Goal: Task Accomplishment & Management: Manage account settings

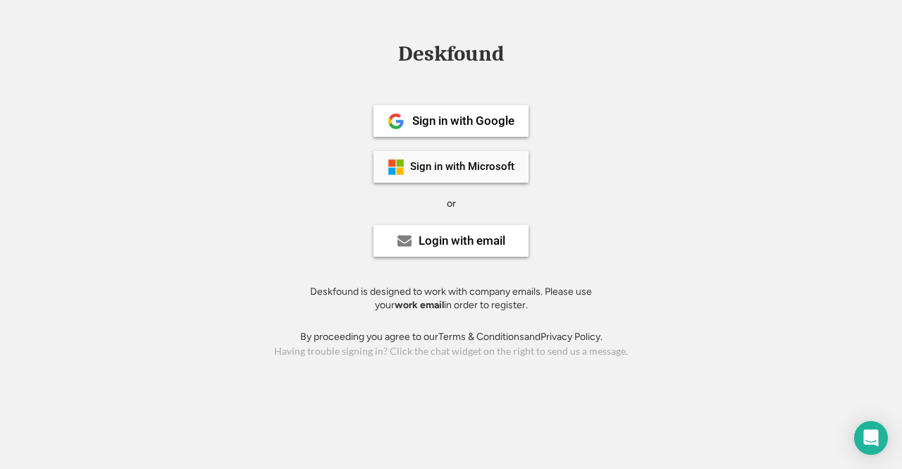
click at [441, 161] on div "Sign in with Microsoft" at bounding box center [462, 166] width 104 height 11
click at [484, 236] on div "Login with email" at bounding box center [462, 241] width 87 height 12
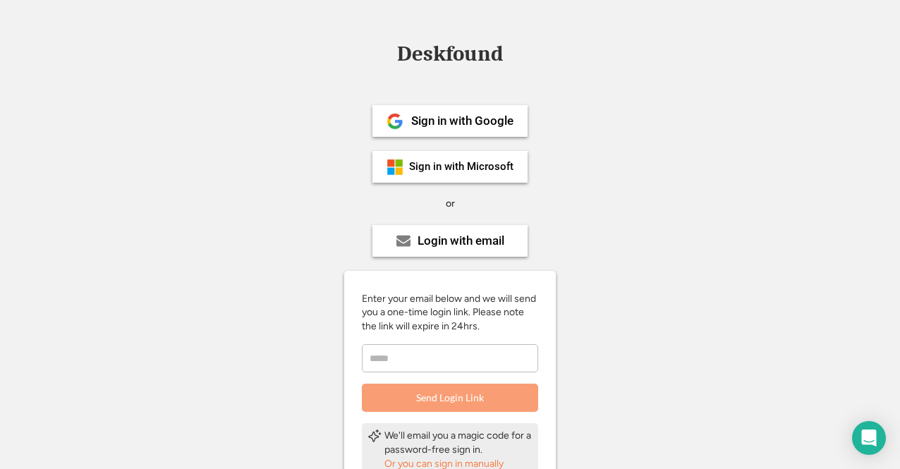
click at [437, 369] on input "email" at bounding box center [450, 358] width 176 height 28
click at [438, 357] on input "email" at bounding box center [450, 358] width 176 height 28
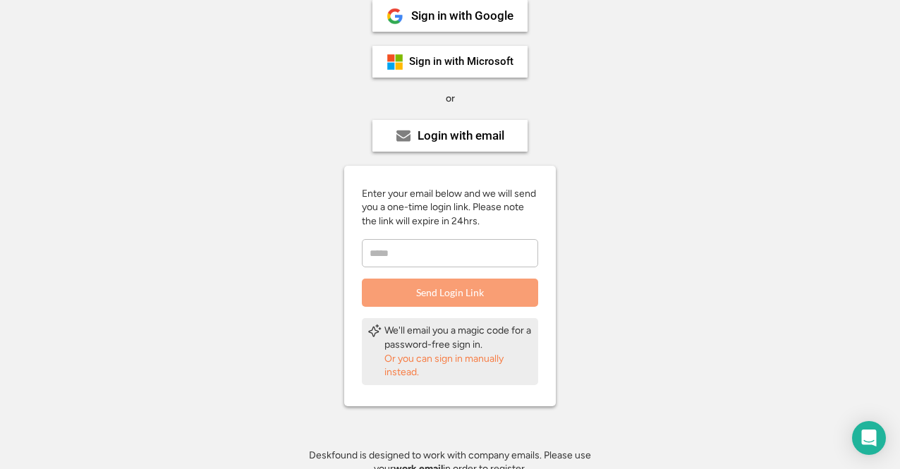
scroll to position [118, 0]
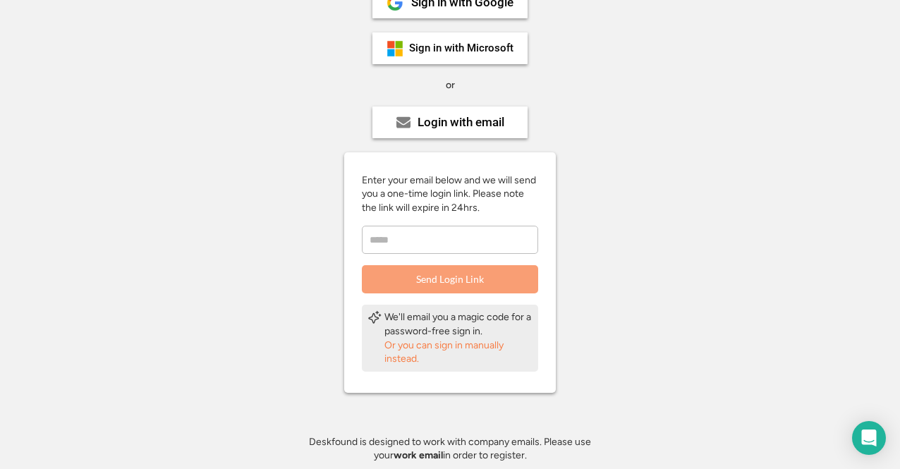
click at [436, 239] on input "email" at bounding box center [450, 240] width 176 height 28
click at [617, 227] on div "Deskfound Sign in with Google Sign in with Microsoft or Login with email Enter …" at bounding box center [450, 218] width 900 height 587
click at [515, 231] on input "email" at bounding box center [450, 240] width 176 height 28
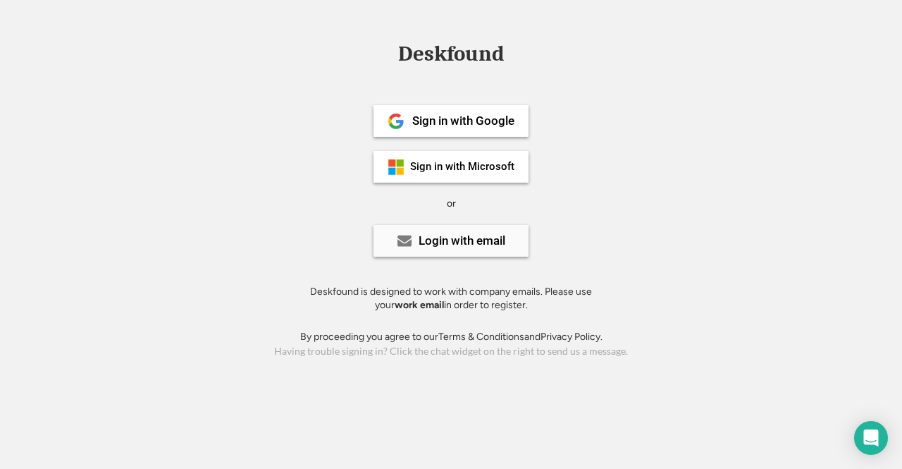
click at [439, 252] on div "Login with email" at bounding box center [451, 241] width 155 height 32
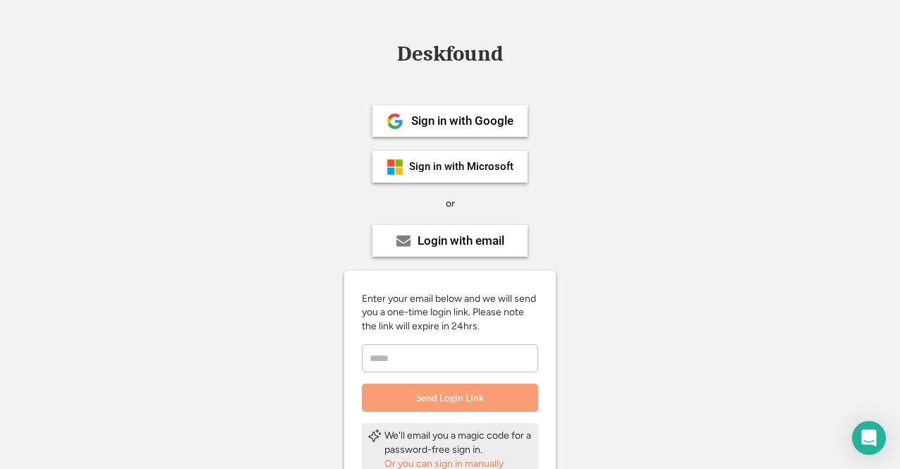
click at [395, 362] on input "email" at bounding box center [450, 358] width 176 height 28
click at [393, 356] on input "email" at bounding box center [450, 358] width 176 height 28
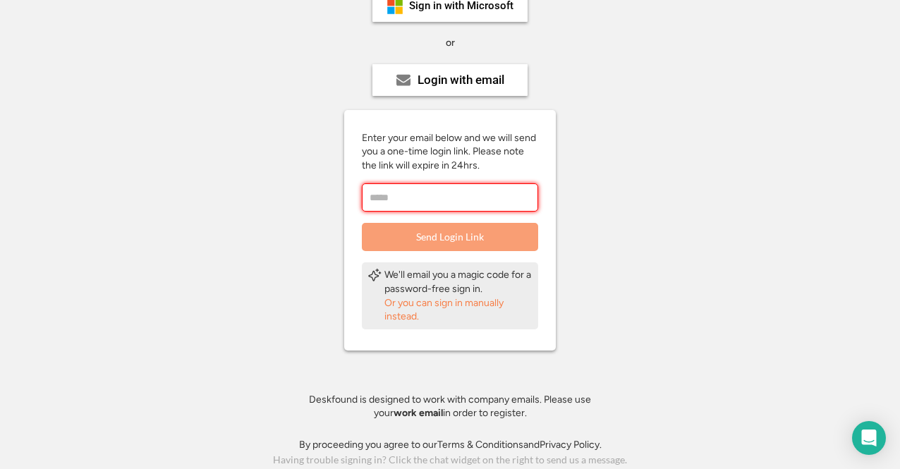
click at [437, 201] on input "email" at bounding box center [450, 197] width 176 height 28
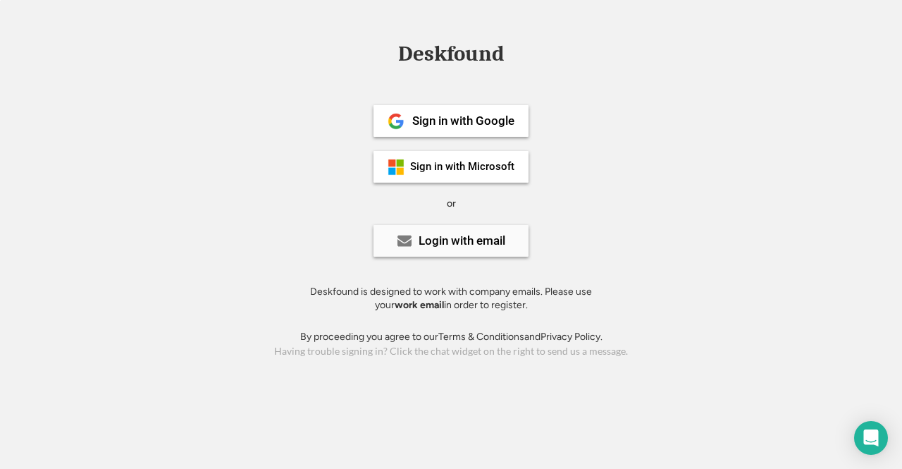
click at [450, 250] on div "Login with email" at bounding box center [451, 241] width 155 height 32
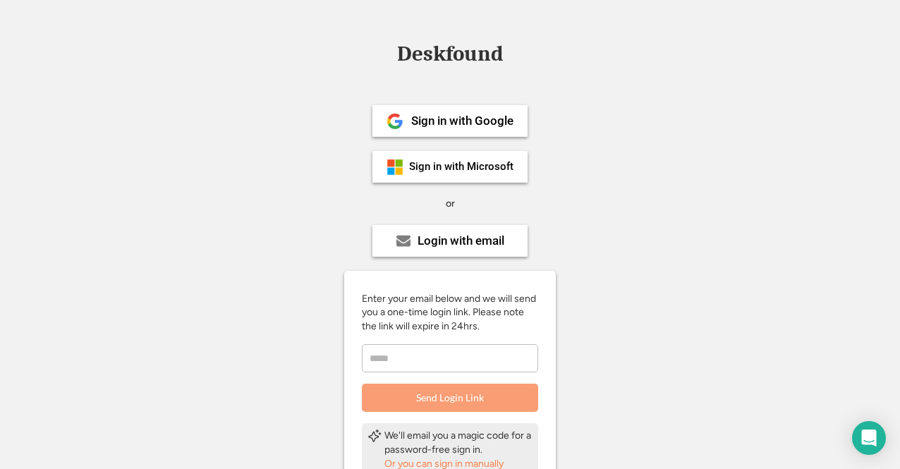
click at [438, 362] on input "email" at bounding box center [450, 358] width 176 height 28
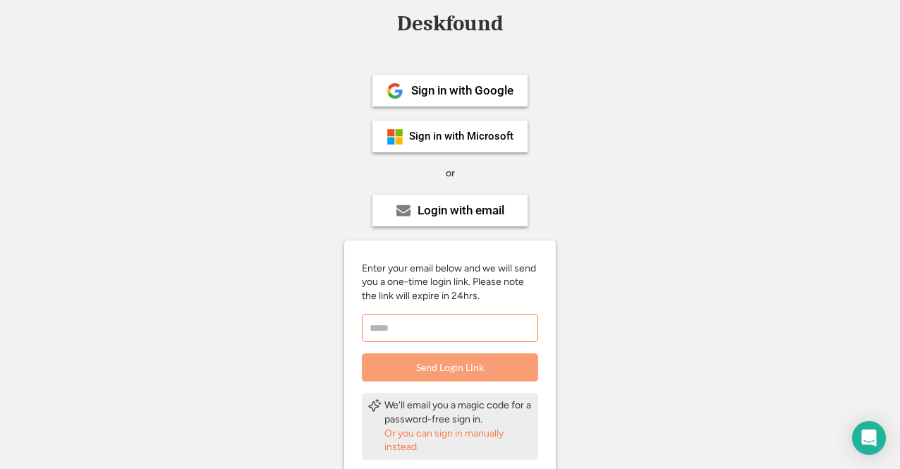
scroll to position [31, 0]
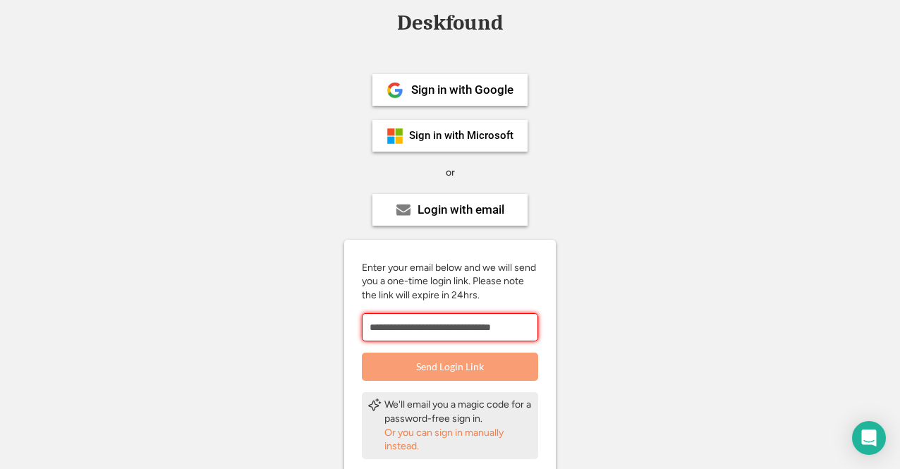
type input "**********"
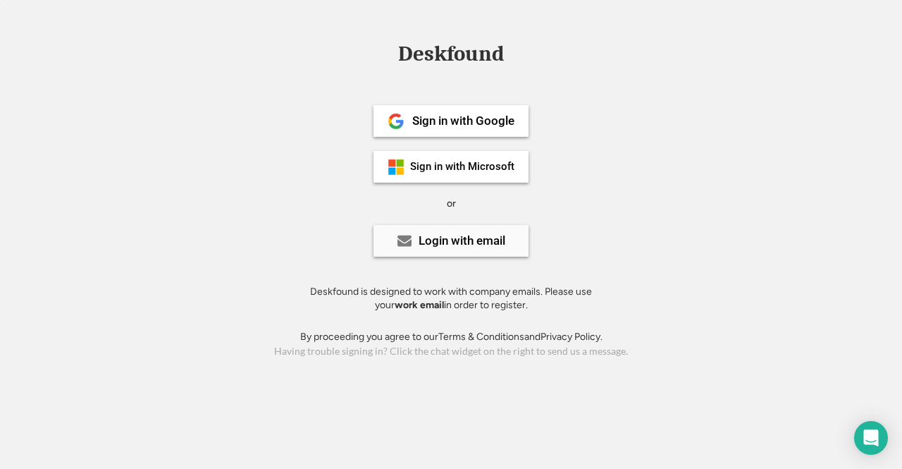
click at [460, 237] on div "Login with email" at bounding box center [462, 241] width 87 height 12
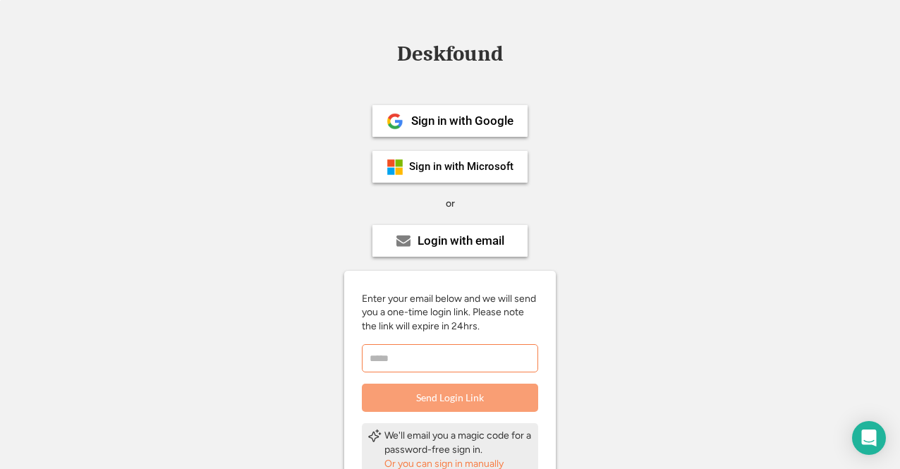
click at [405, 359] on input "email" at bounding box center [450, 358] width 176 height 28
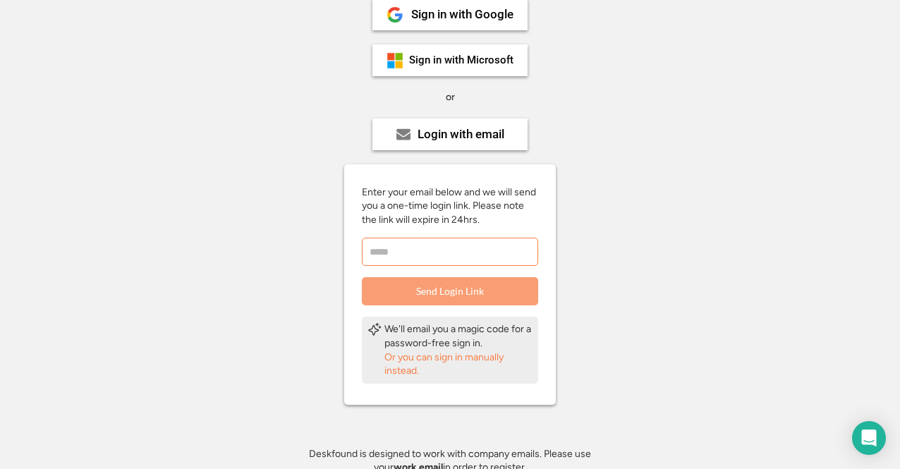
scroll to position [121, 0]
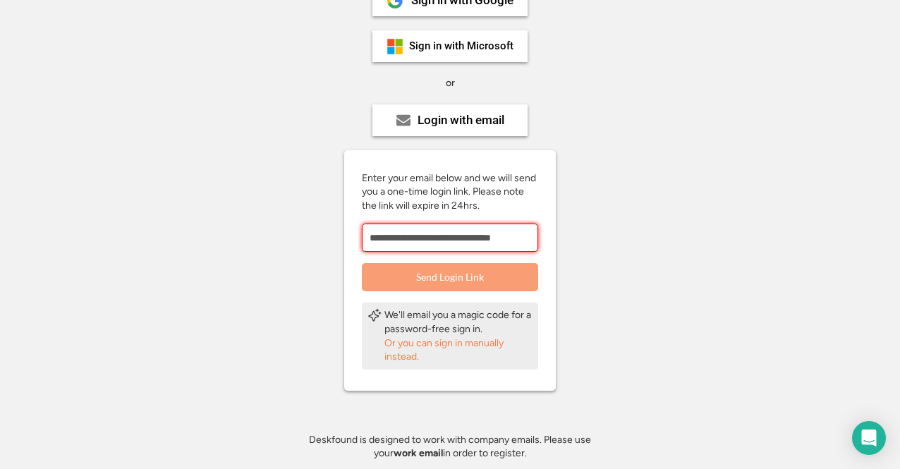
type input "**********"
click at [476, 266] on button "Send Login Link" at bounding box center [450, 277] width 176 height 28
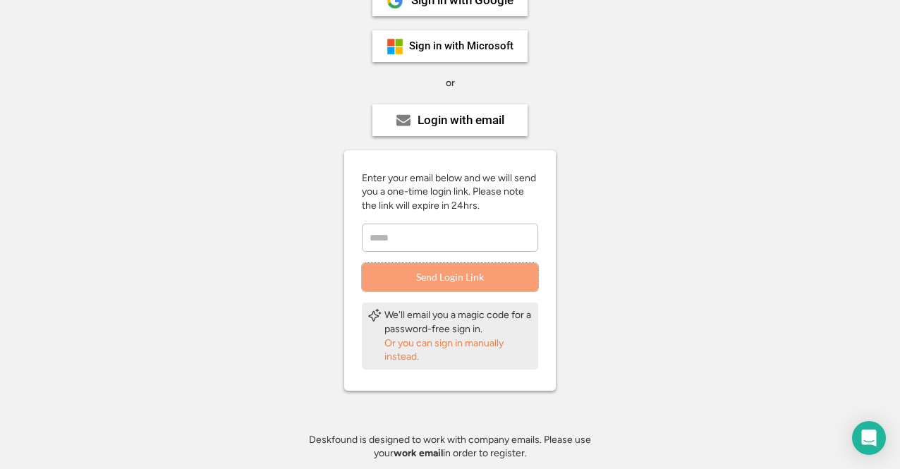
click at [469, 236] on input "email" at bounding box center [450, 237] width 176 height 28
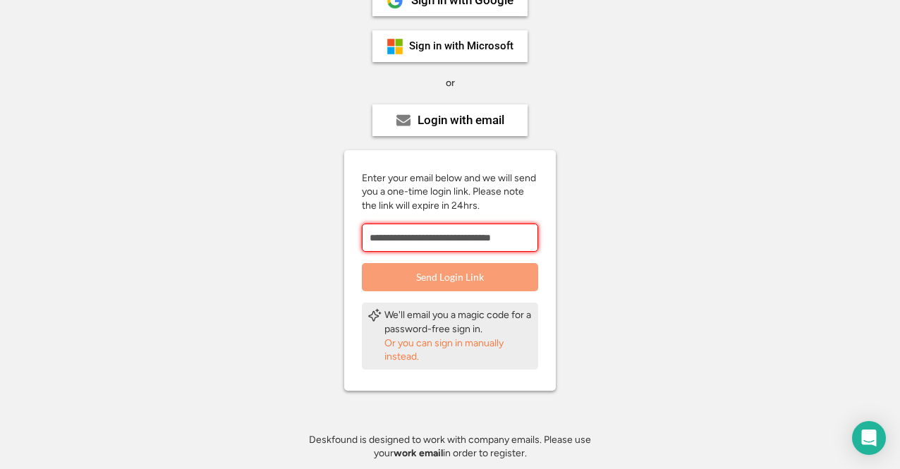
type input "**********"
click at [450, 278] on button "Send Login Link" at bounding box center [450, 277] width 176 height 28
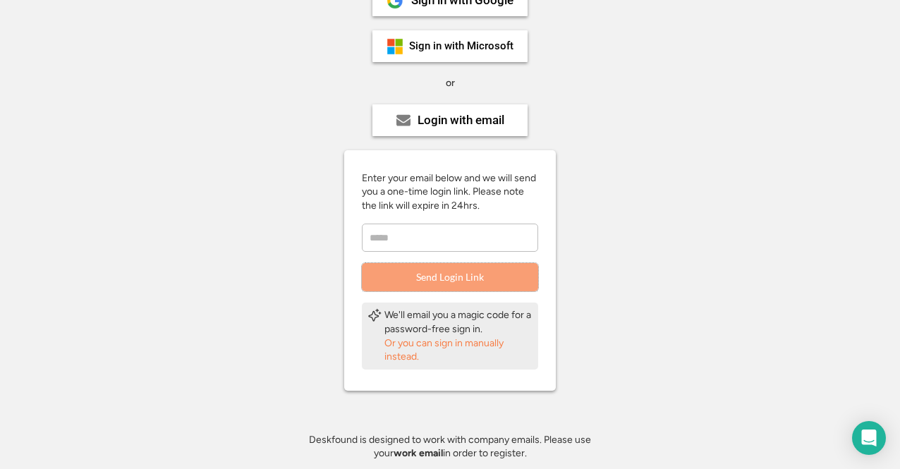
scroll to position [0, 0]
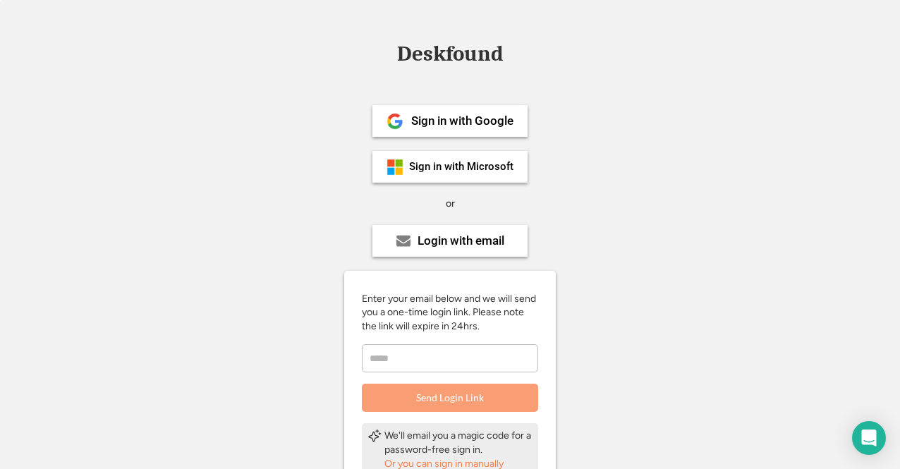
click at [449, 59] on div "Deskfound" at bounding box center [450, 54] width 120 height 22
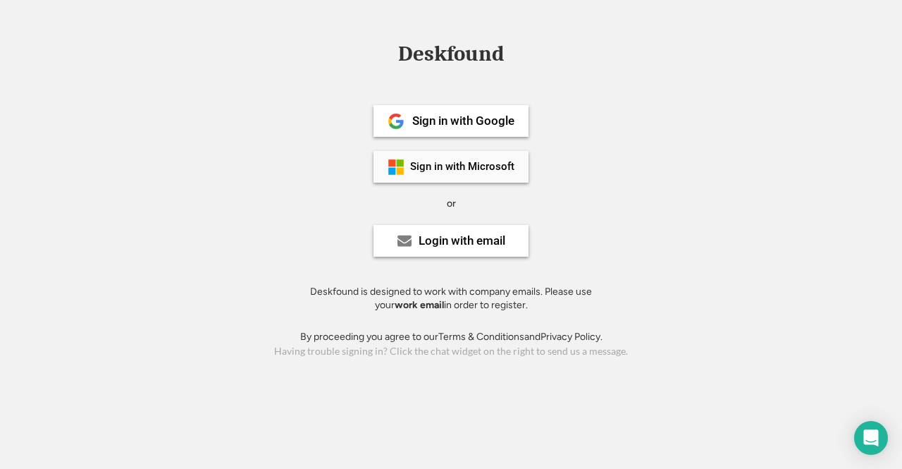
click at [417, 161] on div "Sign in with Microsoft" at bounding box center [462, 166] width 104 height 11
click at [476, 243] on div "Login with email" at bounding box center [462, 241] width 87 height 12
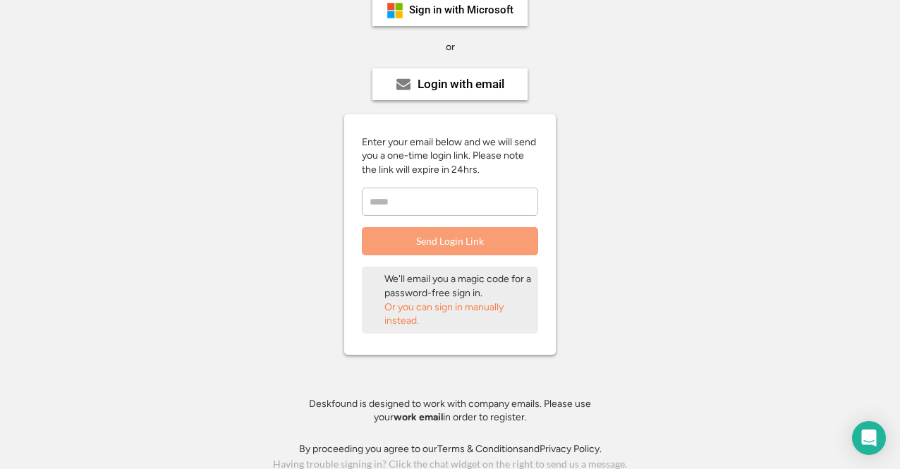
scroll to position [161, 0]
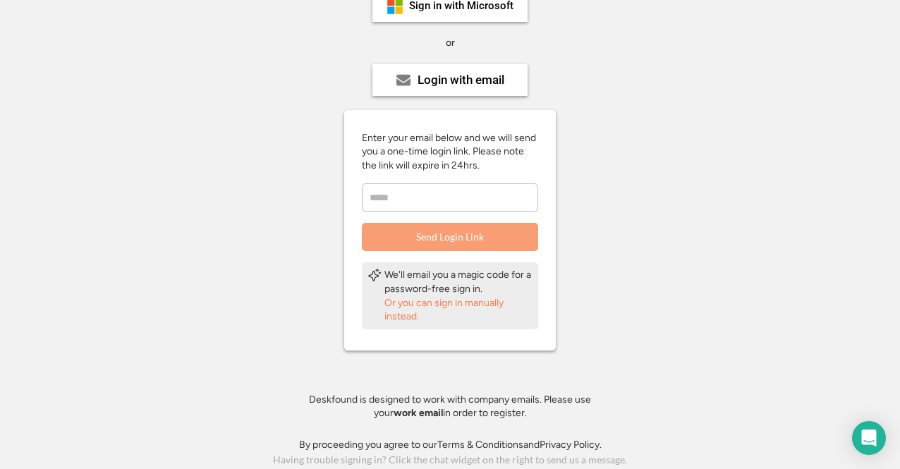
click at [454, 308] on div "Or you can sign in manually instead." at bounding box center [458, 309] width 148 height 27
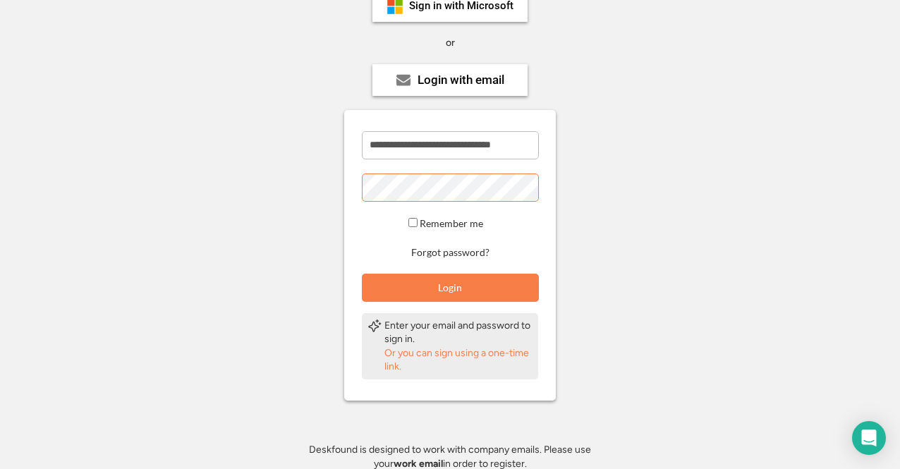
click at [486, 279] on button "Login" at bounding box center [450, 288] width 177 height 28
